Goal: Check status: Check status

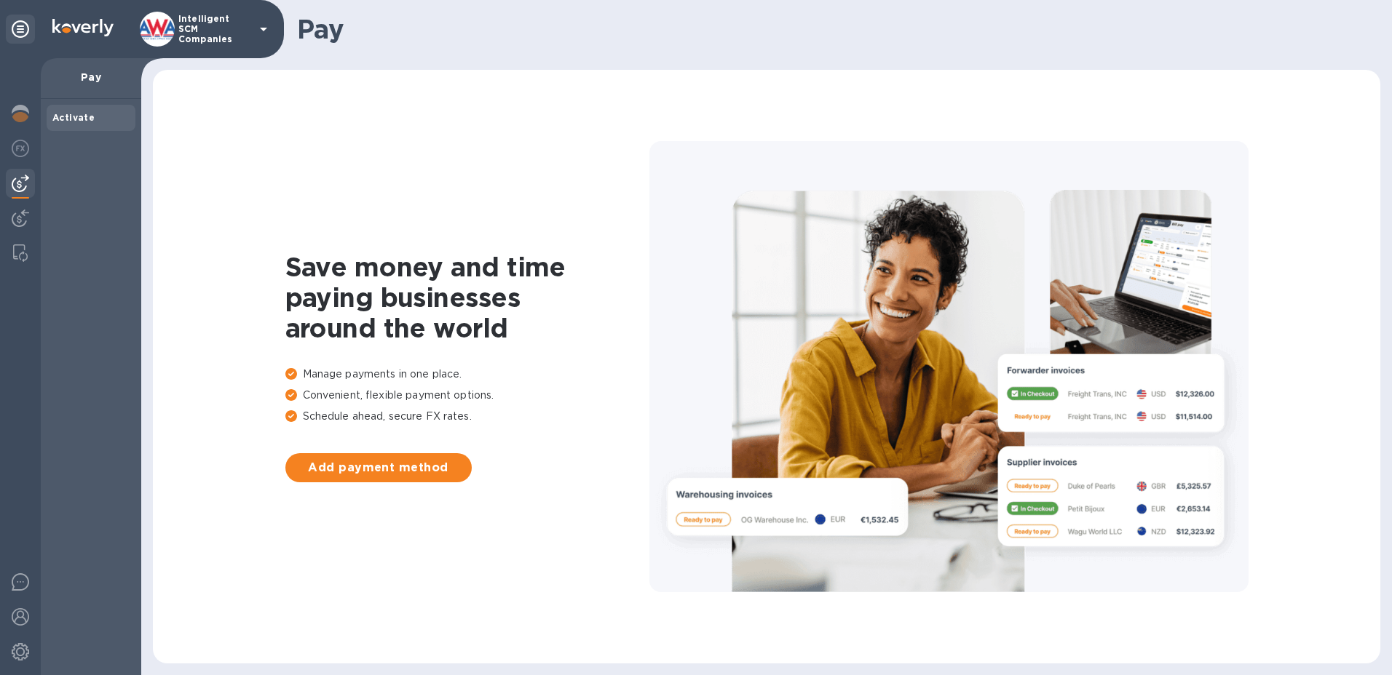
click at [25, 221] on img at bounding box center [20, 218] width 17 height 17
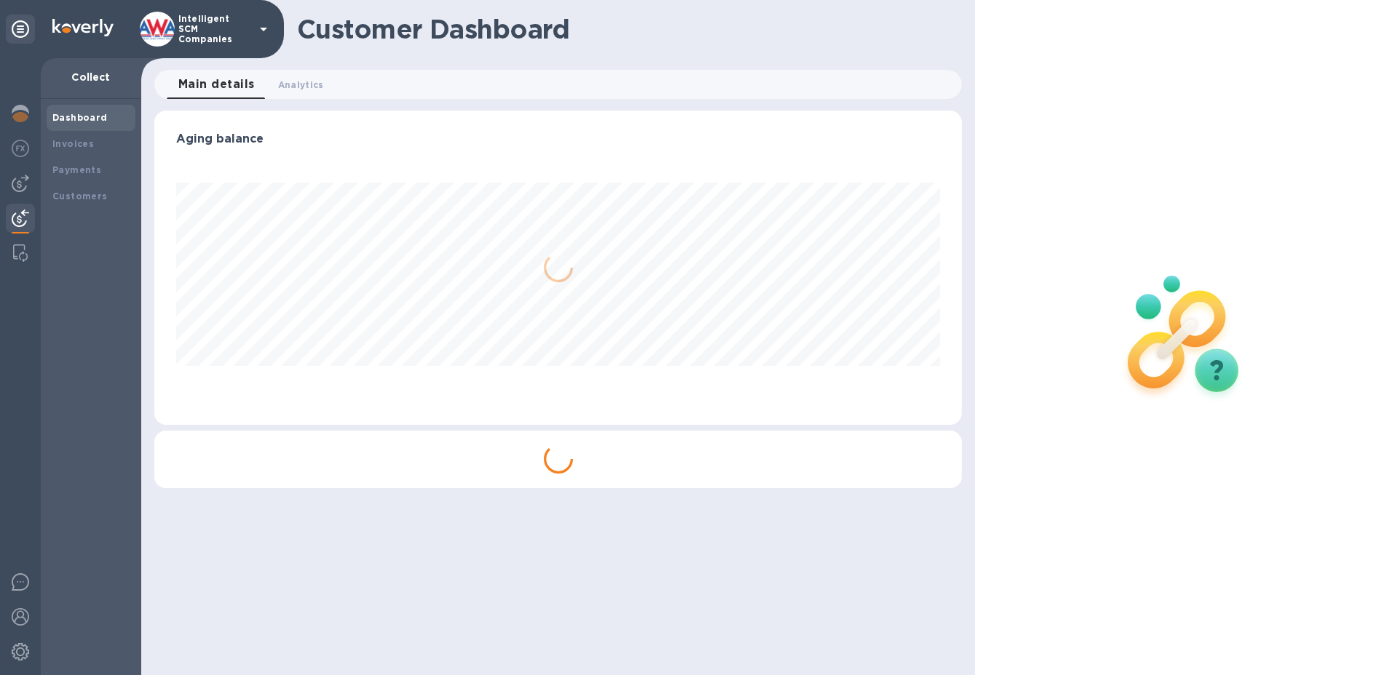
scroll to position [314, 808]
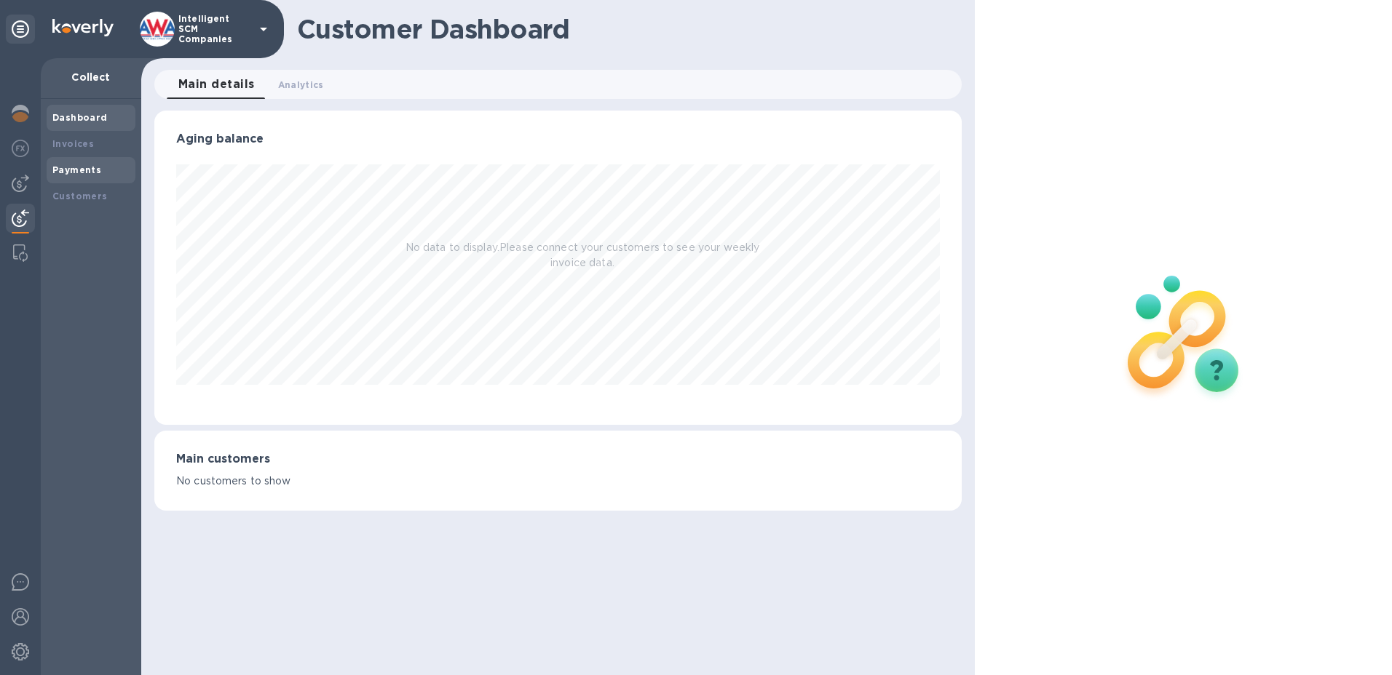
click at [82, 169] on b "Payments" at bounding box center [76, 169] width 49 height 11
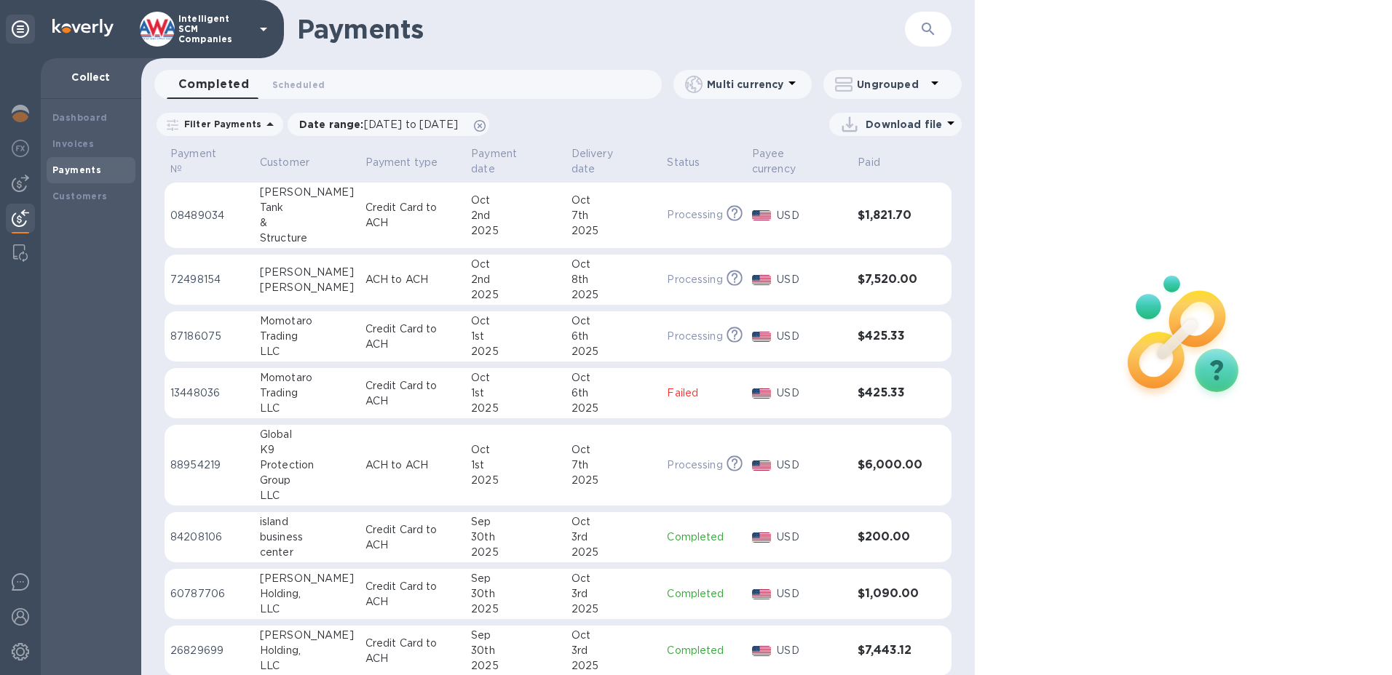
click at [806, 217] on p "USD" at bounding box center [811, 215] width 69 height 15
